Goal: Information Seeking & Learning: Learn about a topic

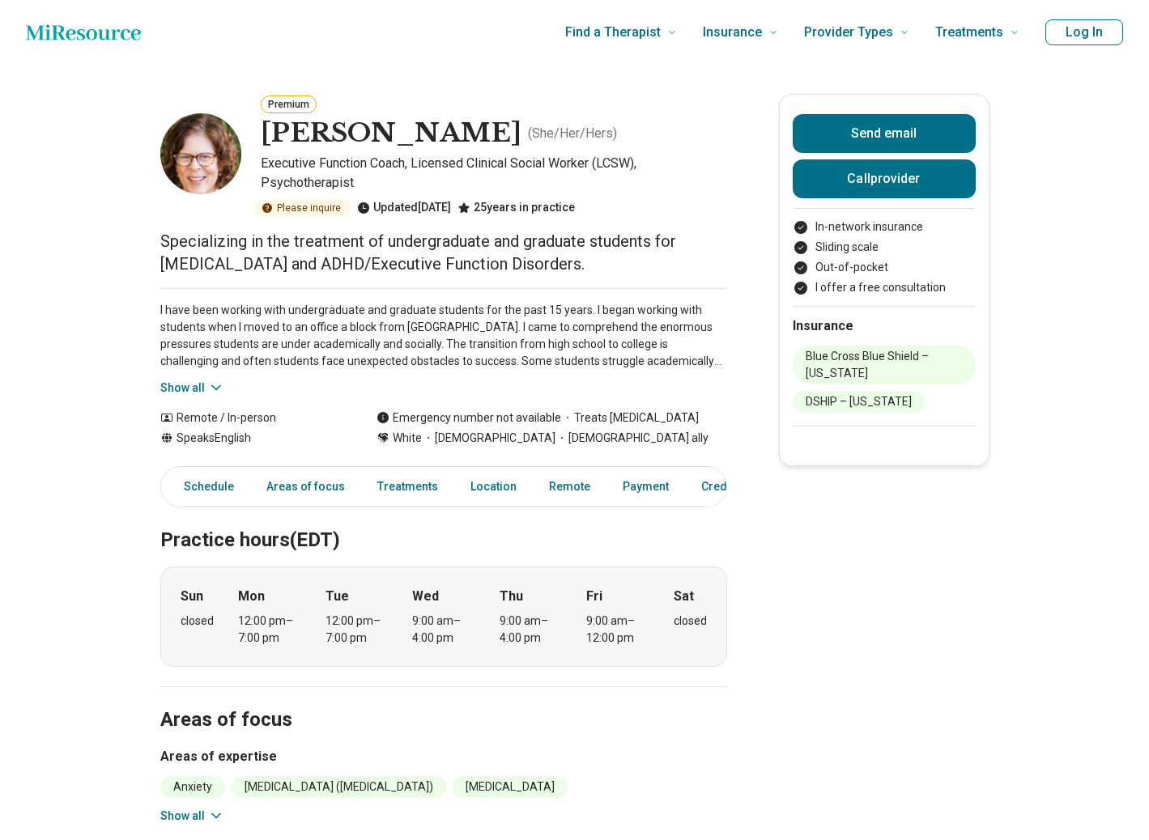
drag, startPoint x: 361, startPoint y: 240, endPoint x: 429, endPoint y: 246, distance: 68.3
click at [429, 246] on p "Specializing in the treatment of undergraduate and graduate students for [MEDIC…" at bounding box center [443, 252] width 567 height 45
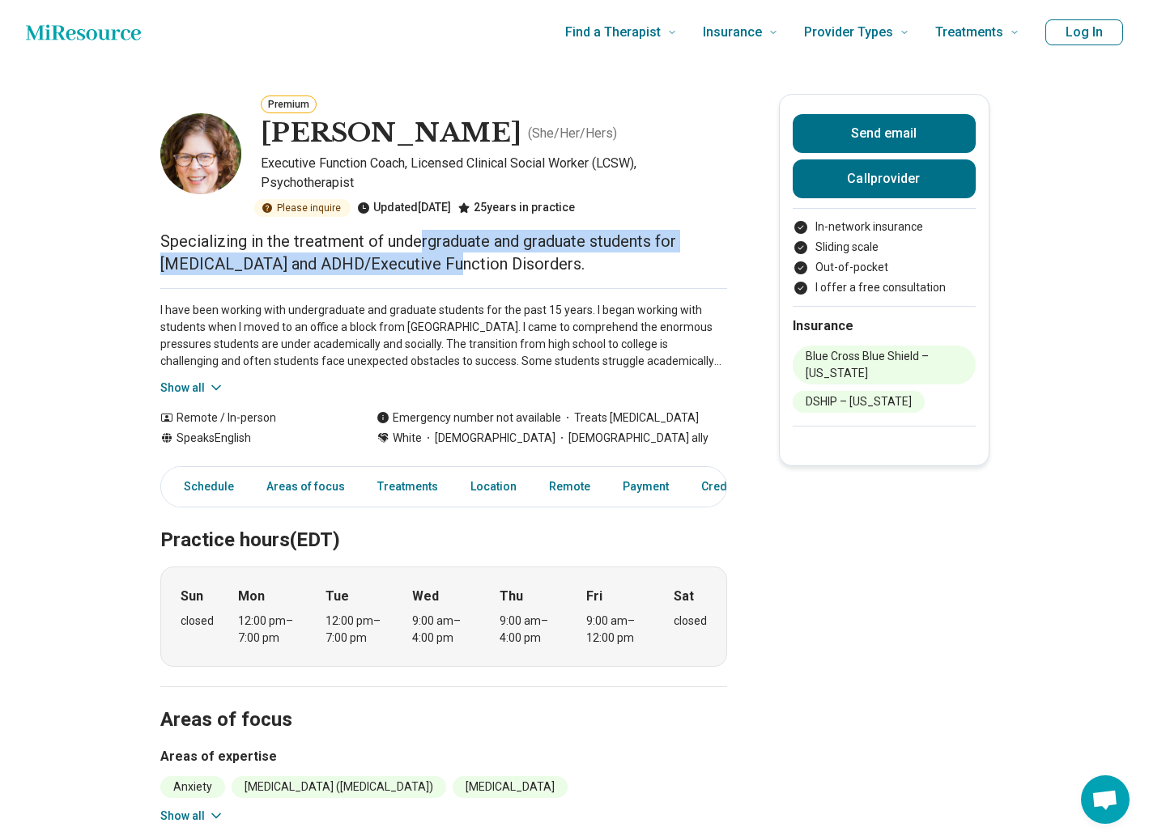
drag, startPoint x: 419, startPoint y: 244, endPoint x: 444, endPoint y: 259, distance: 29.4
click at [444, 259] on p "Specializing in the treatment of undergraduate and graduate students for [MEDIC…" at bounding box center [443, 252] width 567 height 45
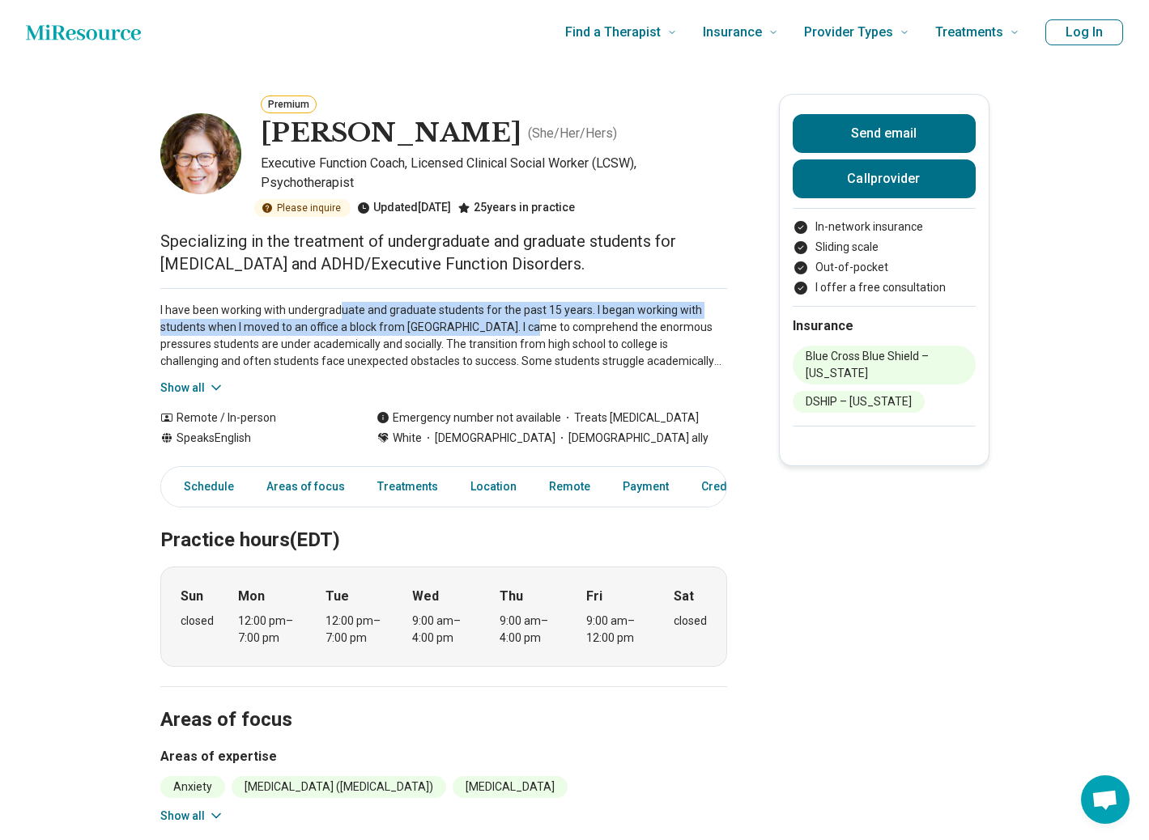
drag, startPoint x: 338, startPoint y: 313, endPoint x: 526, endPoint y: 320, distance: 188.7
click at [526, 320] on p "I have been working with undergraduate and graduate students for the past 15 ye…" at bounding box center [443, 336] width 567 height 68
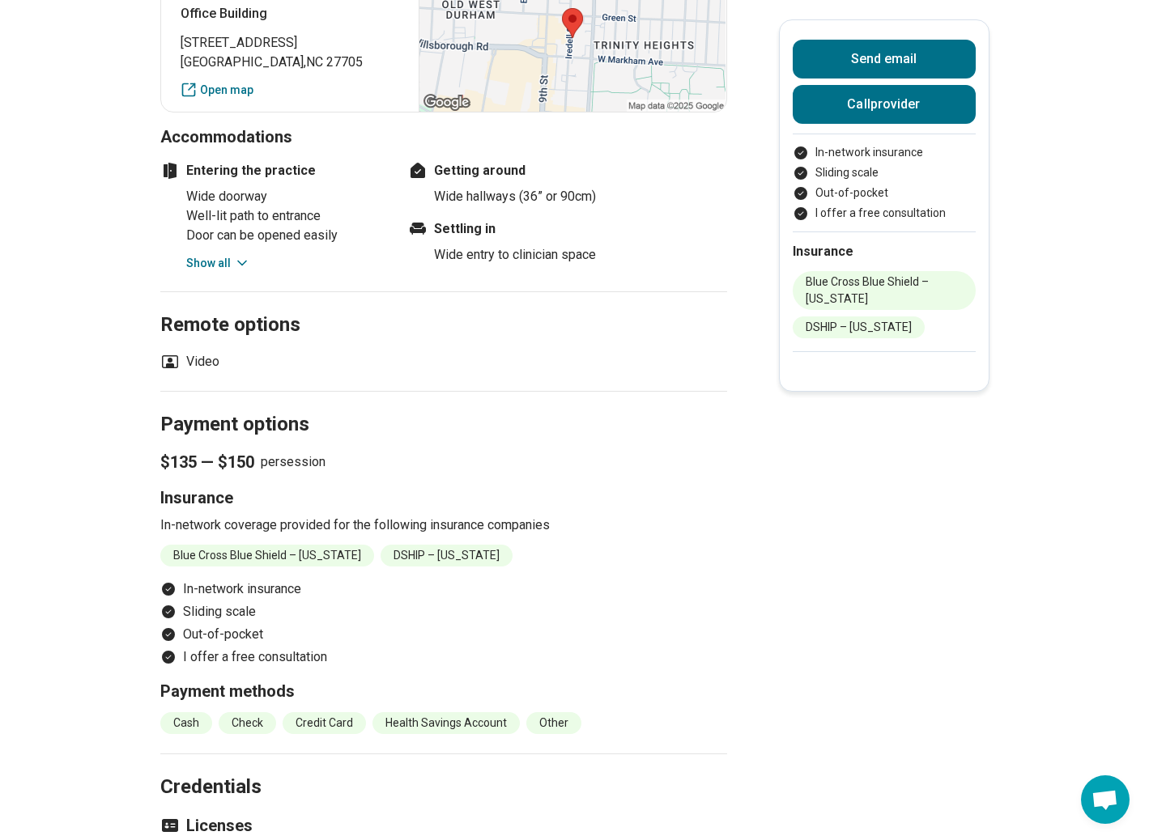
scroll to position [1218, 0]
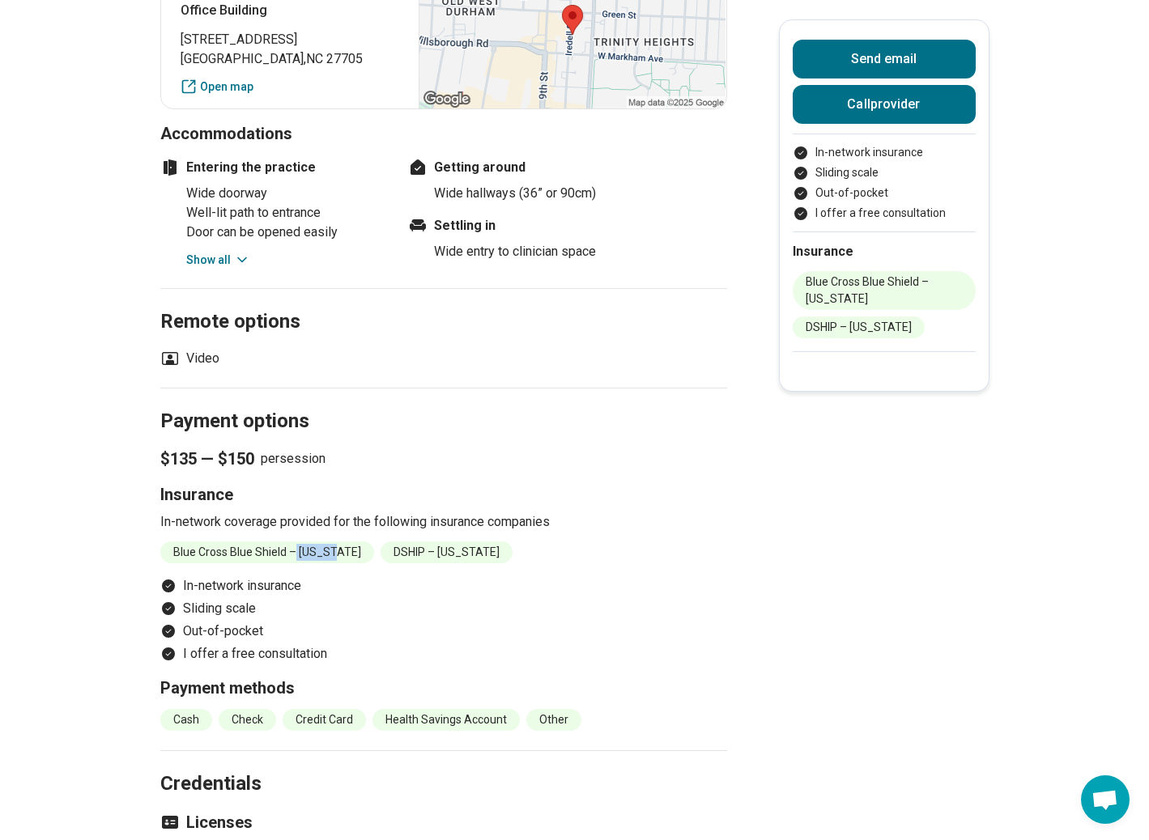
drag, startPoint x: 330, startPoint y: 571, endPoint x: 296, endPoint y: 571, distance: 34.0
click at [296, 563] on li "Blue Cross Blue Shield – [US_STATE]" at bounding box center [267, 553] width 214 height 22
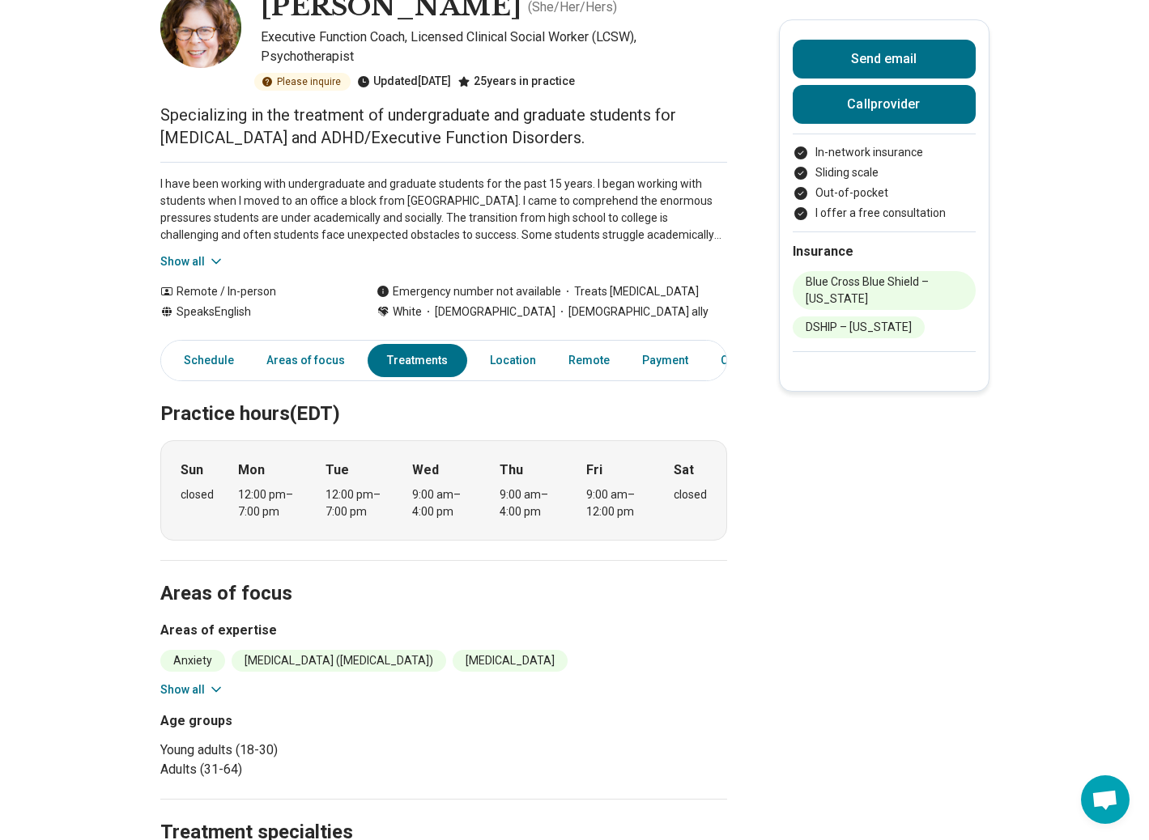
scroll to position [0, 0]
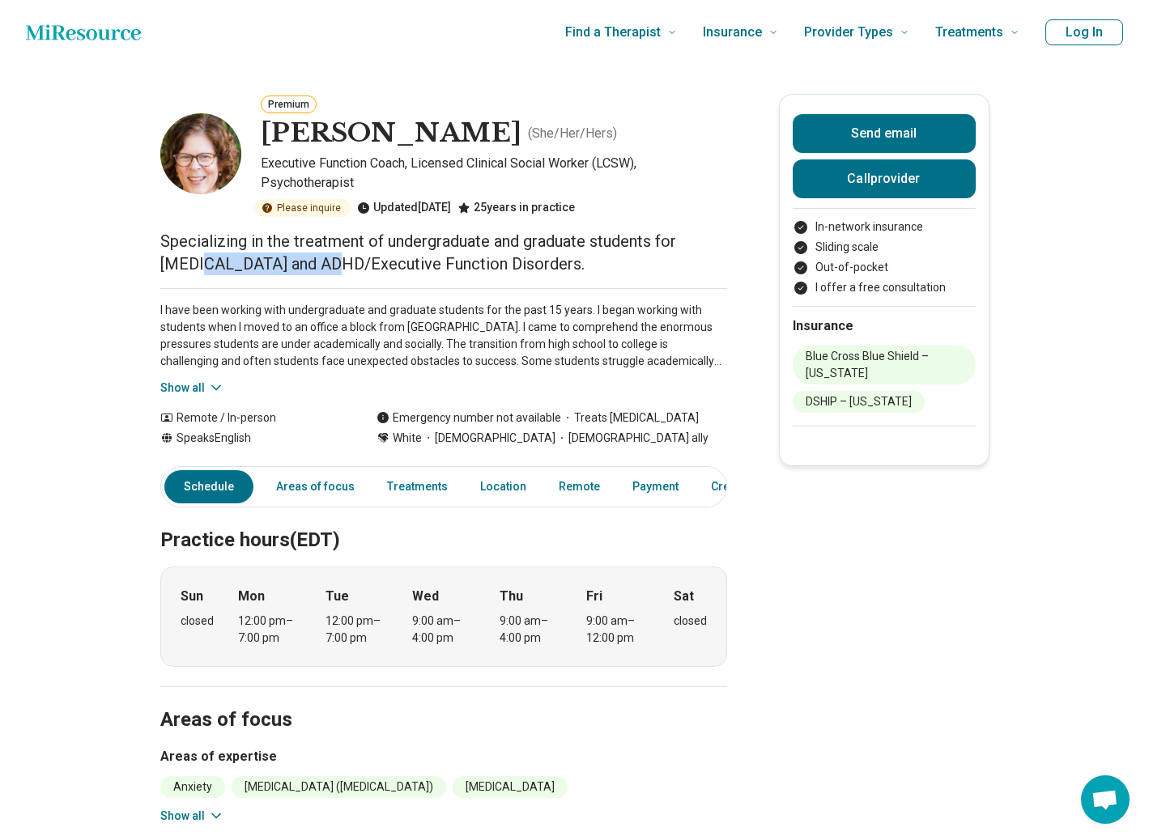
drag, startPoint x: 208, startPoint y: 256, endPoint x: 331, endPoint y: 266, distance: 123.5
click at [331, 266] on p "Specializing in the treatment of undergraduate and graduate students for [MEDIC…" at bounding box center [443, 252] width 567 height 45
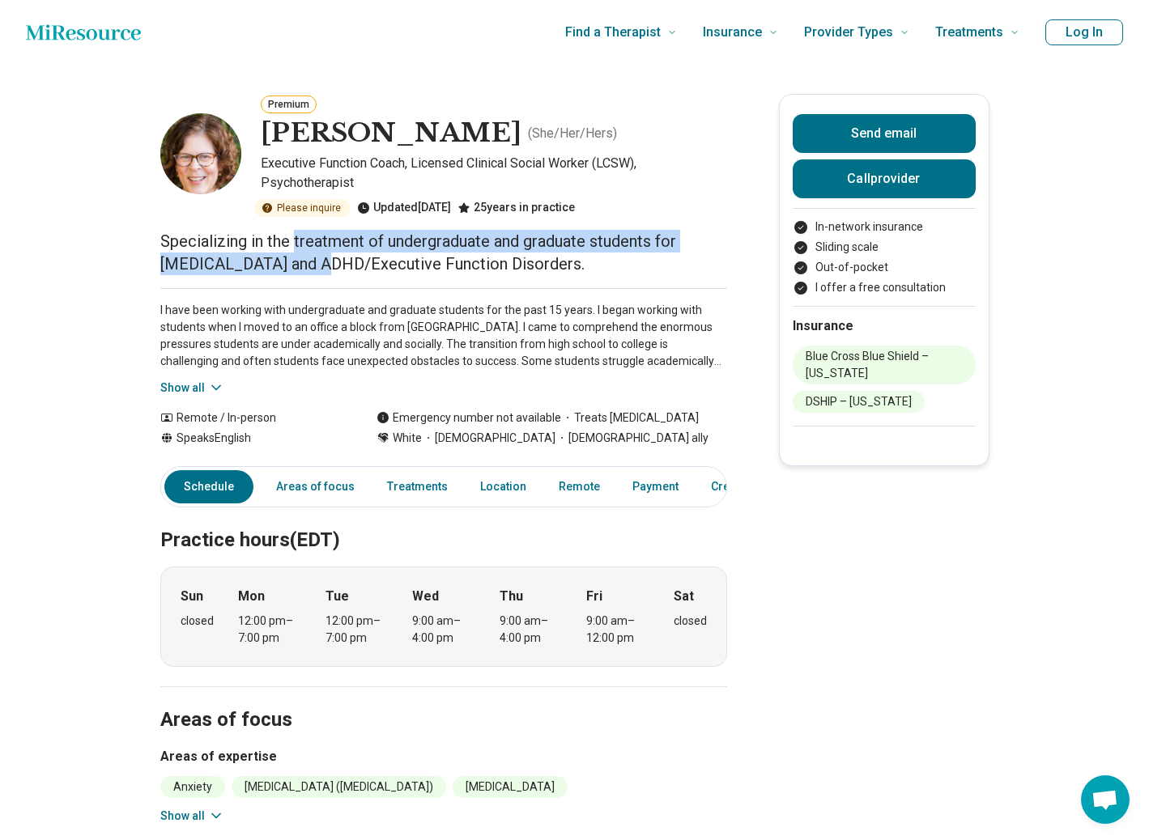
drag, startPoint x: 294, startPoint y: 252, endPoint x: 321, endPoint y: 266, distance: 30.4
click at [321, 266] on p "Specializing in the treatment of undergraduate and graduate students for [MEDIC…" at bounding box center [443, 252] width 567 height 45
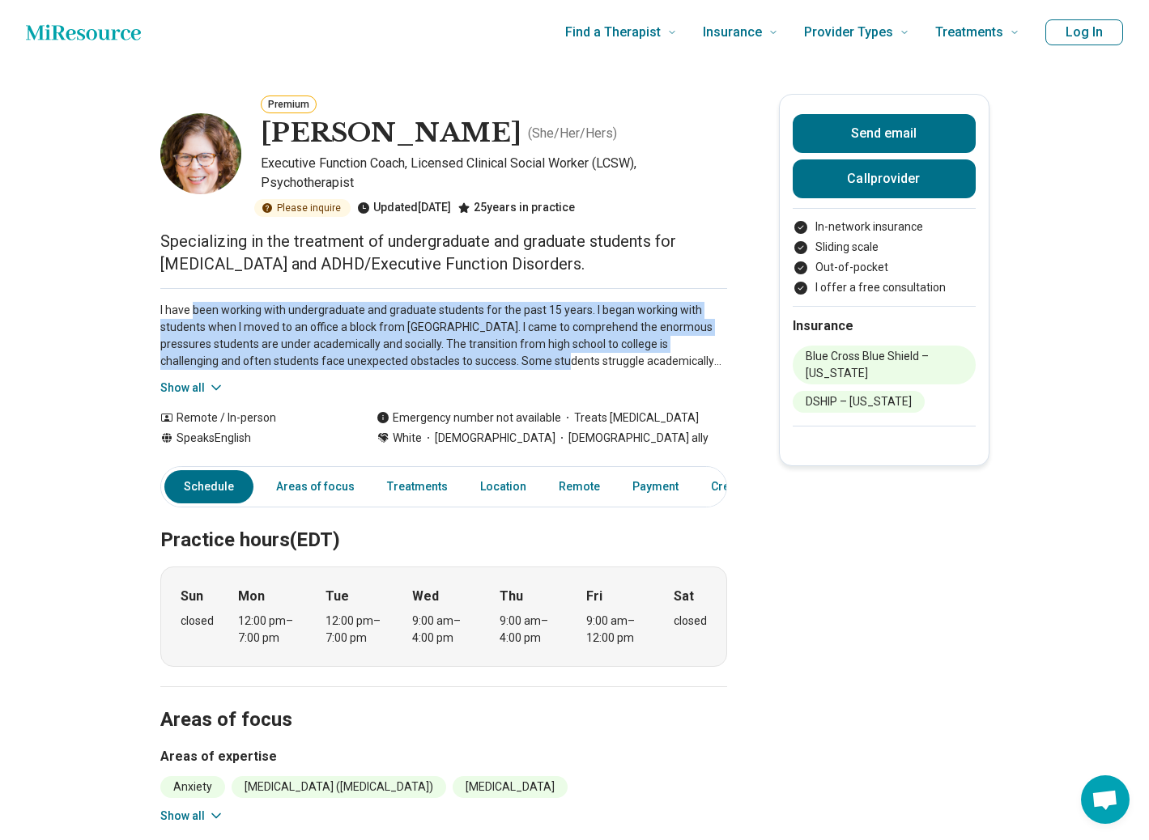
drag, startPoint x: 192, startPoint y: 318, endPoint x: 496, endPoint y: 359, distance: 307.1
click at [496, 359] on p "I have been working with undergraduate and graduate students for the past 15 ye…" at bounding box center [443, 336] width 567 height 68
drag, startPoint x: 225, startPoint y: 314, endPoint x: 271, endPoint y: 358, distance: 63.6
click at [271, 358] on p "I have been working with undergraduate and graduate students for the past 15 ye…" at bounding box center [443, 336] width 567 height 68
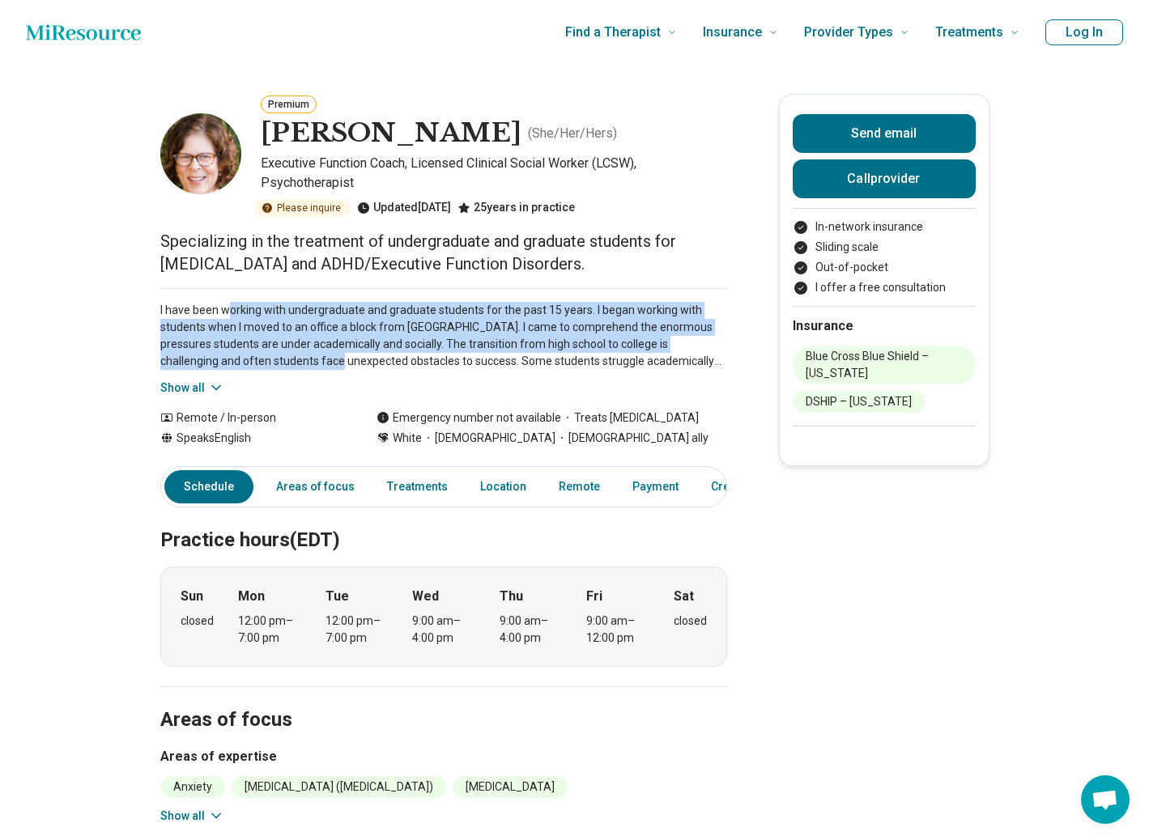
click at [271, 358] on p "I have been working with undergraduate and graduate students for the past 15 ye…" at bounding box center [443, 336] width 567 height 68
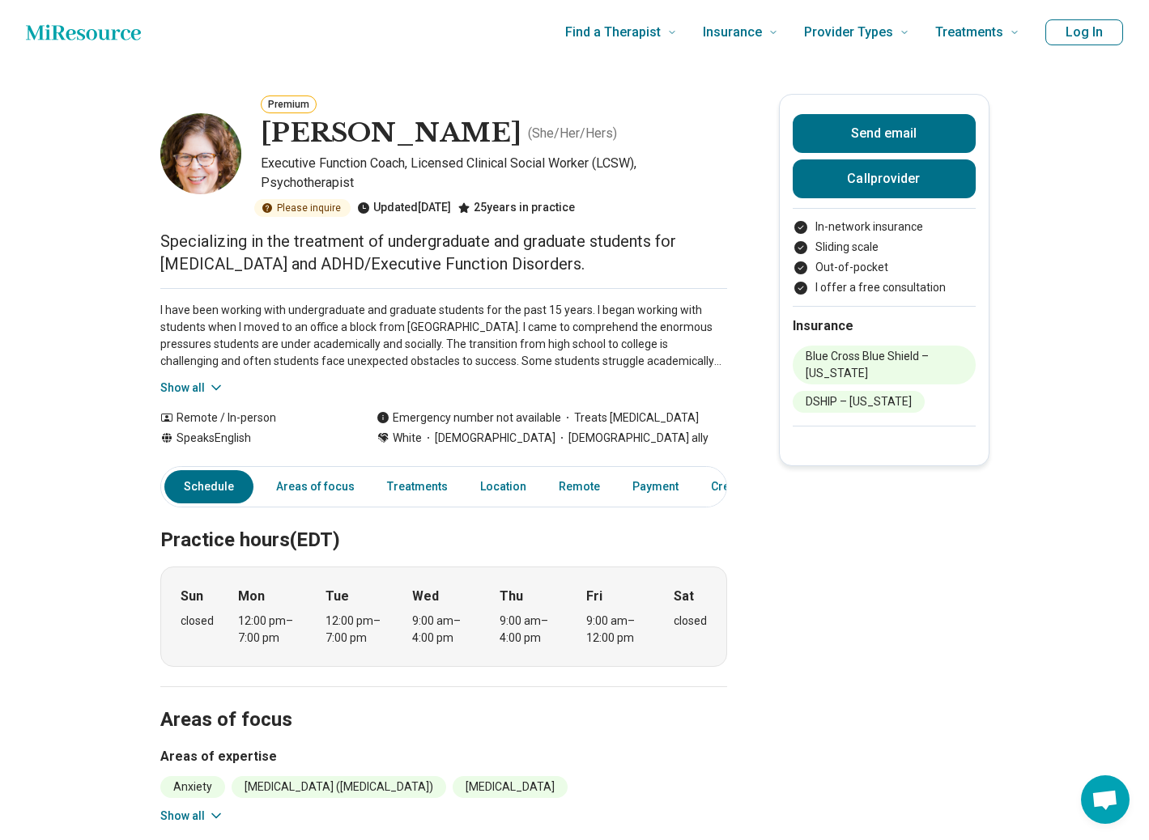
click at [212, 386] on icon at bounding box center [216, 388] width 8 height 4
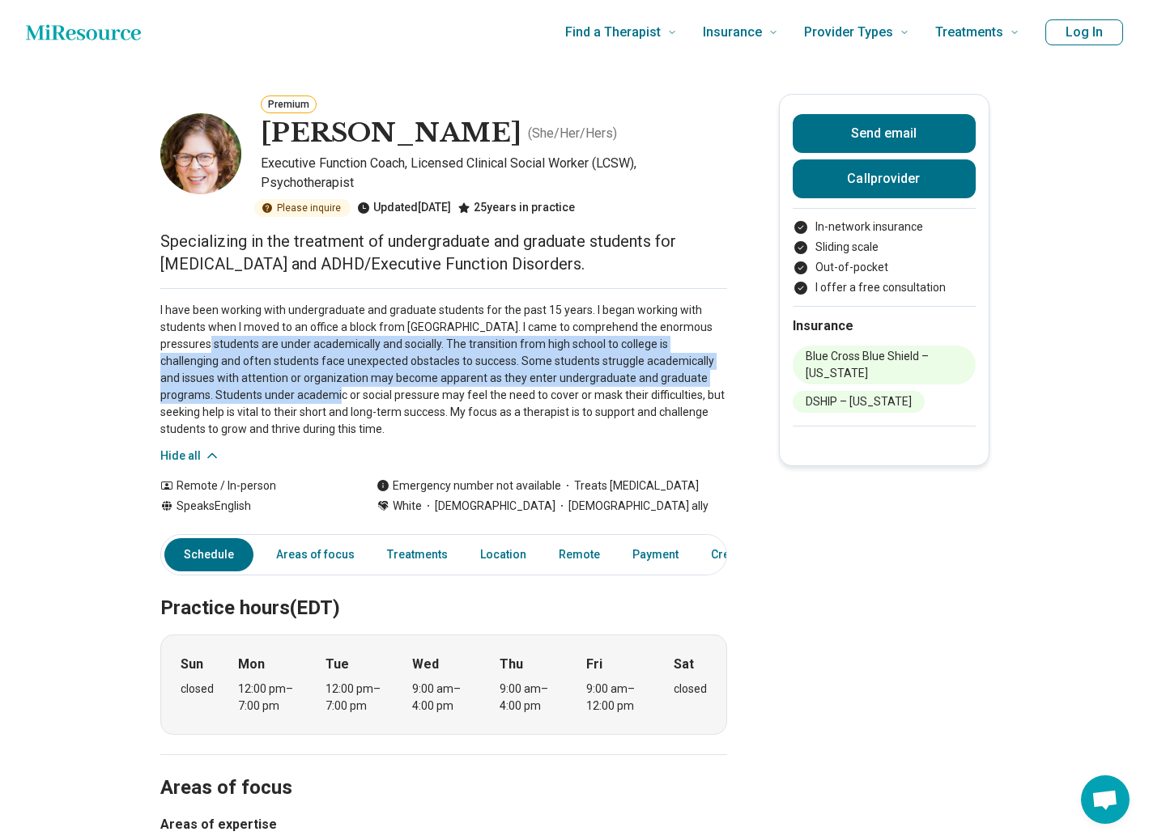
drag, startPoint x: 204, startPoint y: 348, endPoint x: 230, endPoint y: 392, distance: 50.8
click at [230, 392] on p "I have been working with undergraduate and graduate students for the past 15 ye…" at bounding box center [443, 370] width 567 height 136
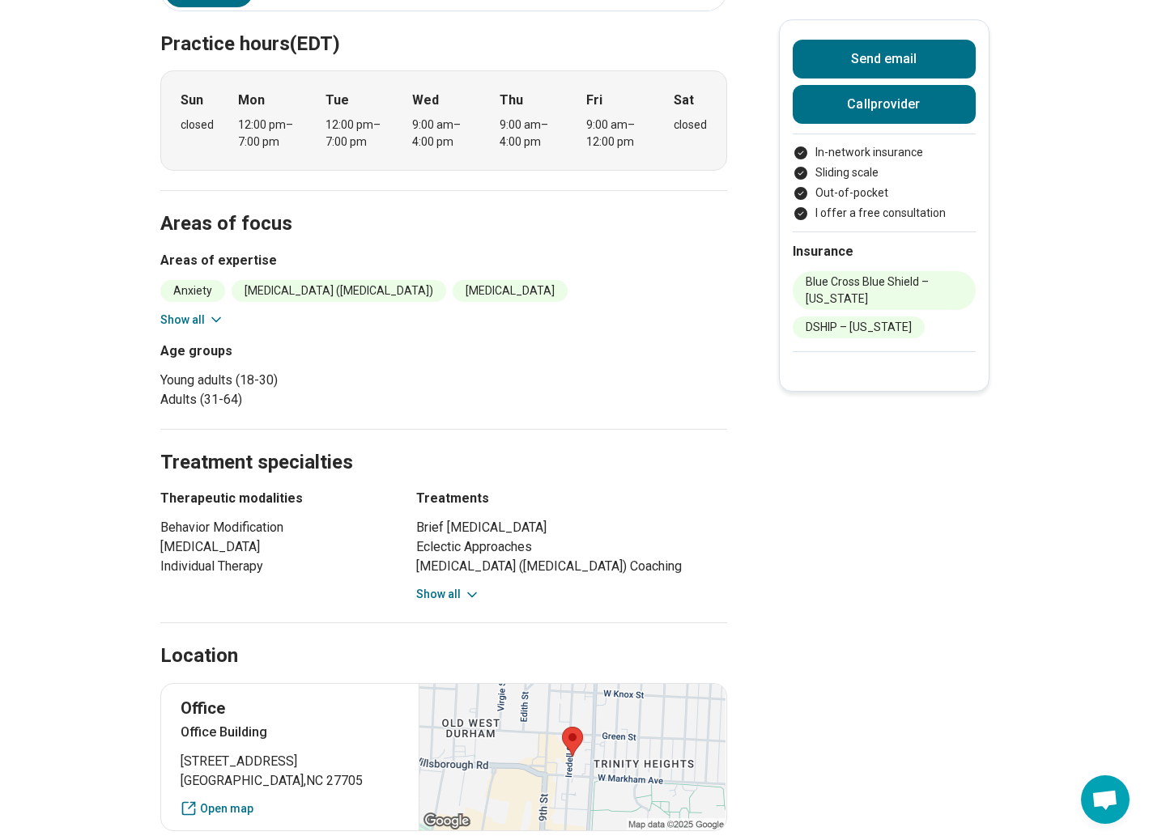
scroll to position [608, 0]
